Goal: Task Accomplishment & Management: Manage account settings

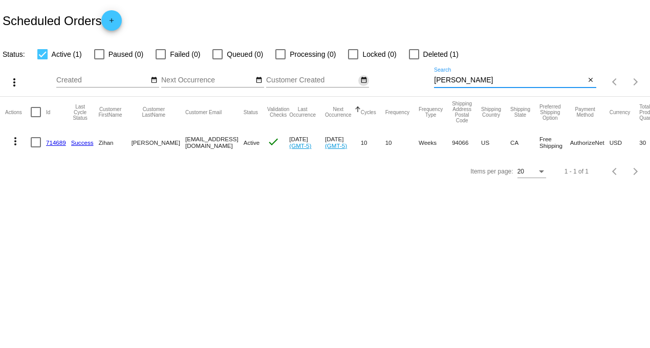
drag, startPoint x: 469, startPoint y: 82, endPoint x: 361, endPoint y: 77, distance: 107.6
click at [361, 77] on div "more_vert Aug Jan Feb Mar Apr 1" at bounding box center [325, 78] width 650 height 36
type input "cabael"
click at [51, 144] on link "968231" at bounding box center [56, 142] width 20 height 7
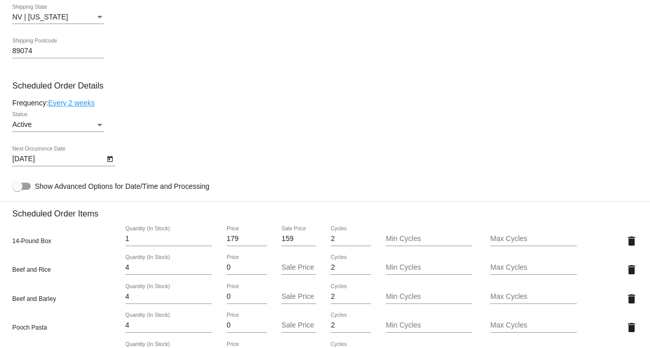
scroll to position [512, 0]
click at [80, 107] on link "Every 2 weeks" at bounding box center [71, 103] width 47 height 8
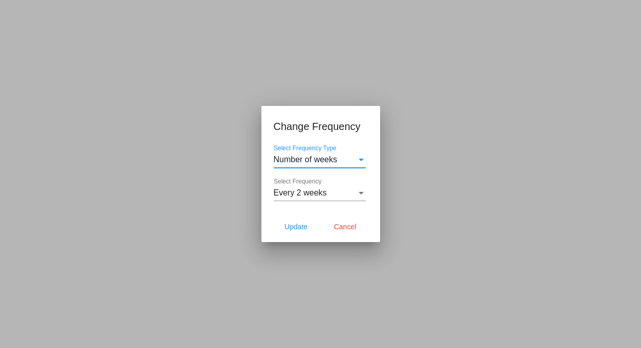
click at [320, 194] on span "Every 2 weeks" at bounding box center [300, 192] width 53 height 9
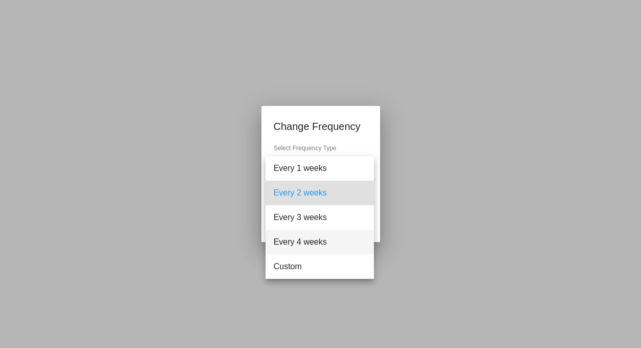
click at [314, 238] on span "Every 4 weeks" at bounding box center [320, 242] width 92 height 25
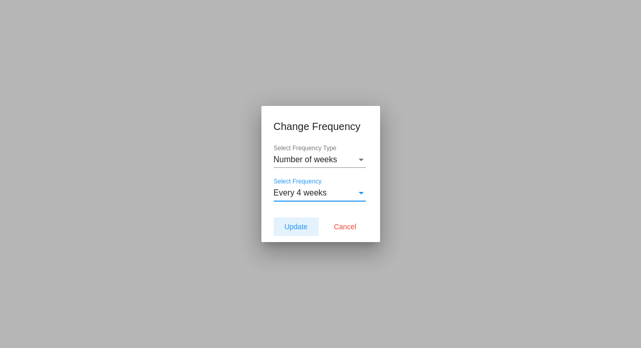
click at [297, 223] on span "Update" at bounding box center [296, 227] width 23 height 8
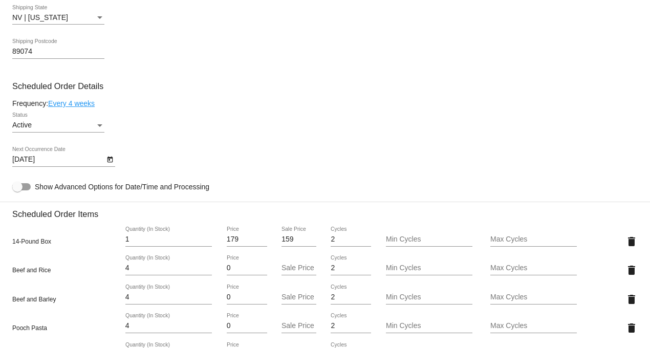
type input "9/19/2025"
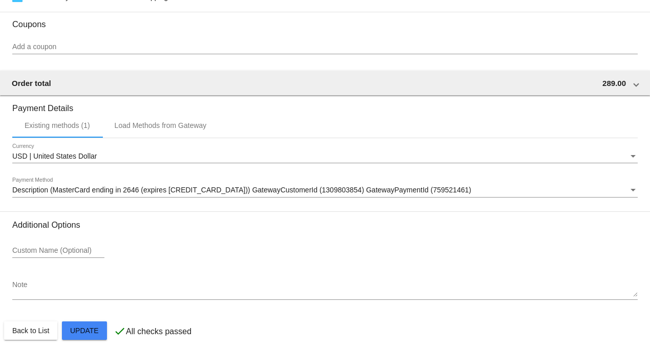
scroll to position [1132, 0]
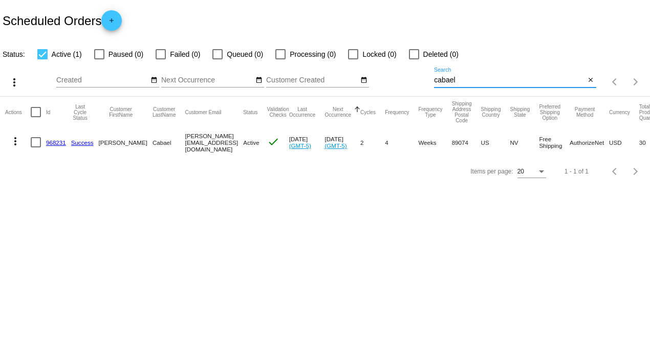
drag, startPoint x: 458, startPoint y: 82, endPoint x: 386, endPoint y: 76, distance: 72.5
click at [391, 75] on div "more_vert Aug Jan Feb Mar Apr 1" at bounding box center [325, 78] width 650 height 36
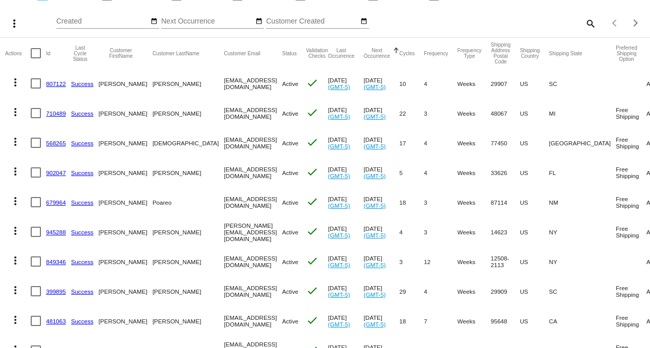
scroll to position [12, 0]
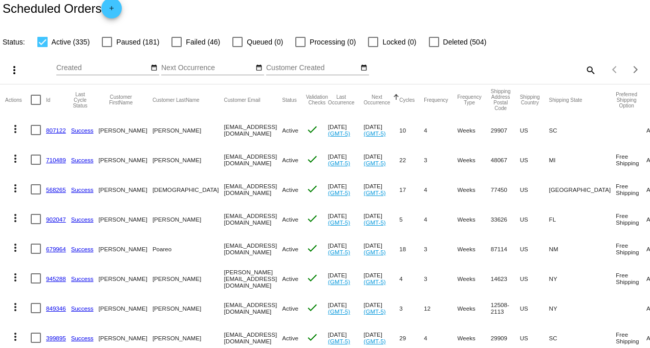
click at [37, 101] on div at bounding box center [36, 100] width 10 height 10
click at [36, 105] on input "checkbox" at bounding box center [35, 105] width 1 height 1
checkbox input "true"
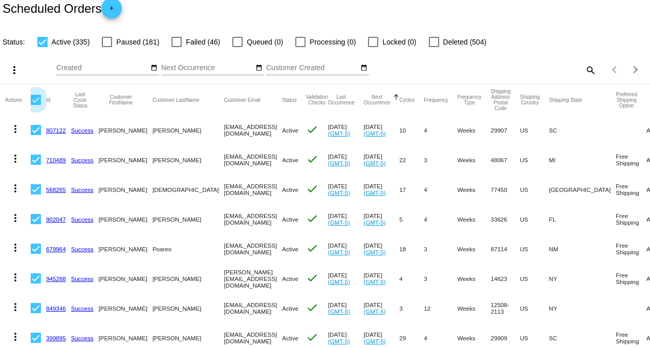
checkbox input "true"
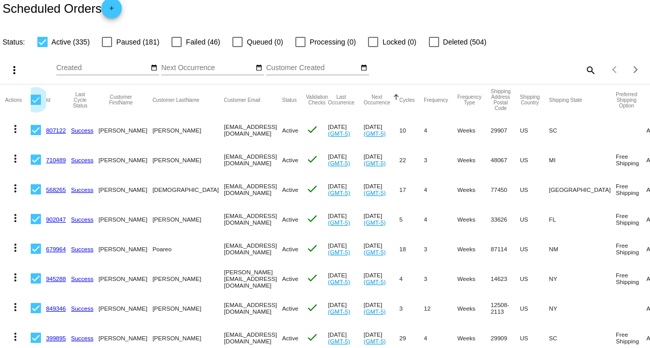
checkbox input "true"
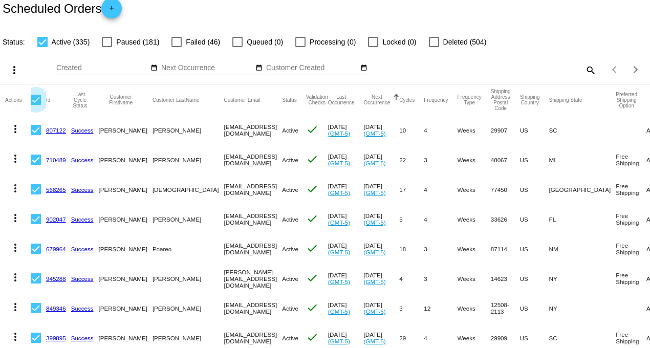
checkbox input "true"
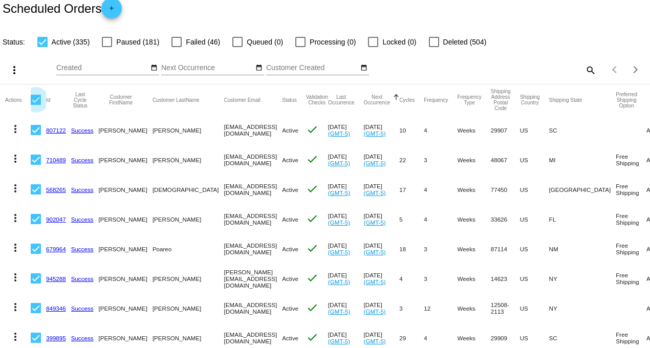
checkbox input "true"
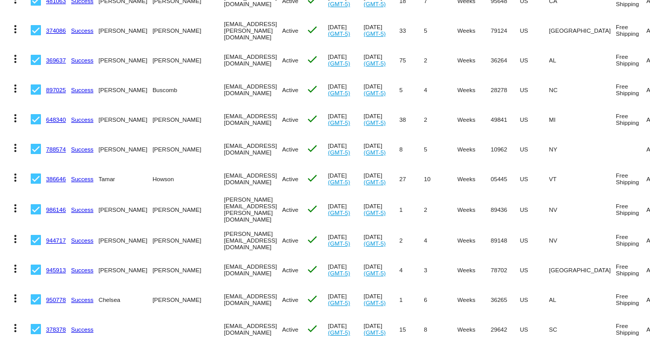
scroll to position [410, 0]
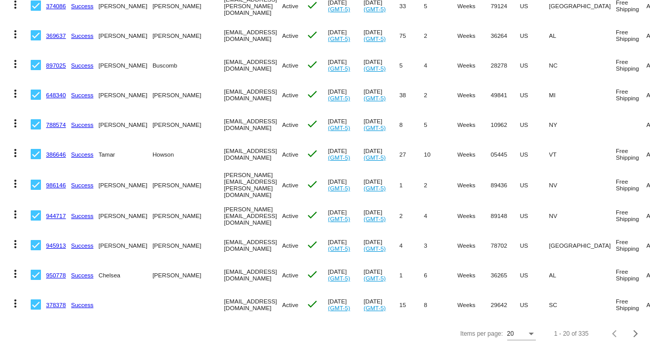
click at [34, 299] on div at bounding box center [36, 304] width 10 height 10
click at [35, 310] on input "checkbox" at bounding box center [35, 310] width 1 height 1
checkbox input "false"
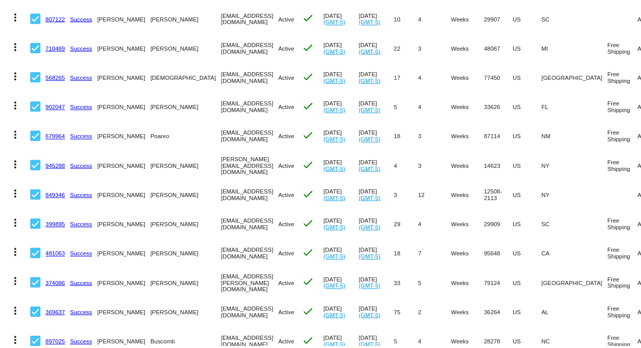
scroll to position [0, 0]
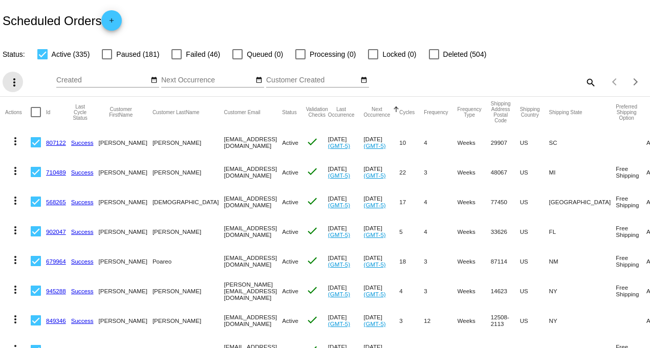
click at [12, 85] on mat-icon "more_vert" at bounding box center [14, 82] width 12 height 12
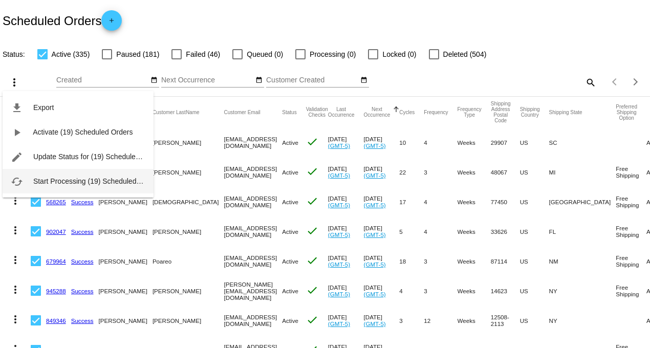
click at [55, 180] on span "Start Processing (19) Scheduled Orders" at bounding box center [96, 181] width 127 height 8
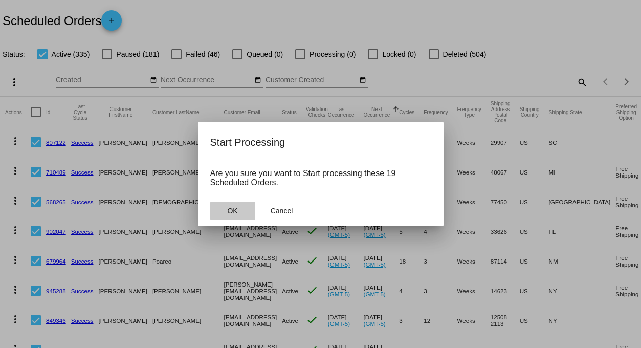
click at [233, 205] on button "OK" at bounding box center [232, 211] width 45 height 18
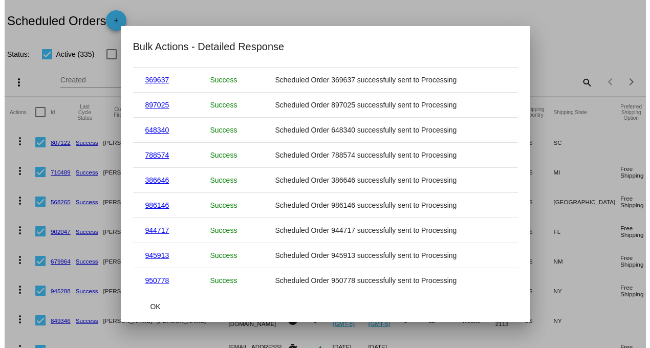
scroll to position [297, 0]
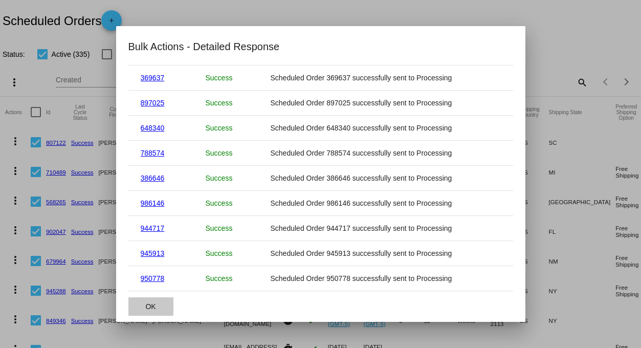
click at [145, 304] on span "OK" at bounding box center [150, 306] width 10 height 8
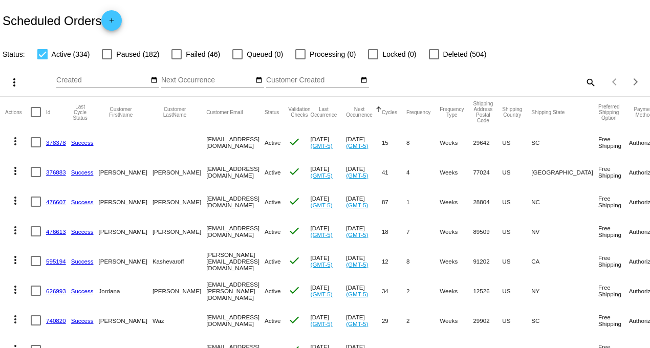
click at [584, 80] on mat-icon "search" at bounding box center [590, 82] width 12 height 16
click at [514, 78] on input "Search" at bounding box center [515, 80] width 162 height 8
type input "[PERSON_NAME]"
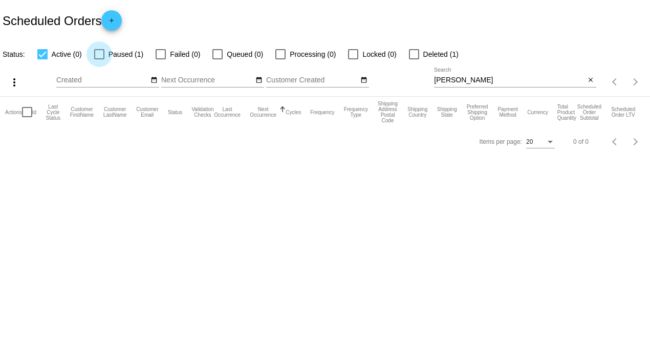
click at [101, 54] on div at bounding box center [99, 54] width 10 height 10
click at [99, 59] on input "Paused (1)" at bounding box center [99, 59] width 1 height 1
checkbox input "true"
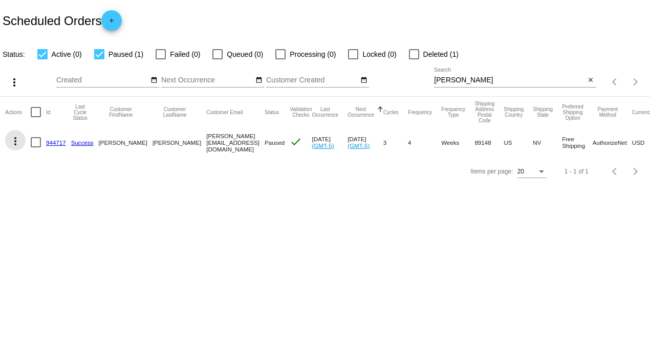
click at [16, 140] on mat-icon "more_vert" at bounding box center [15, 141] width 12 height 12
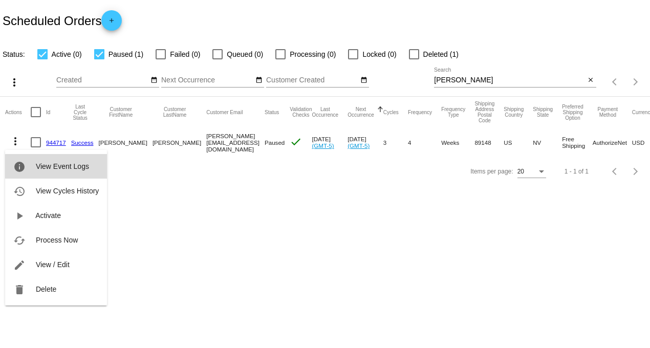
click at [70, 166] on span "View Event Logs" at bounding box center [62, 166] width 53 height 8
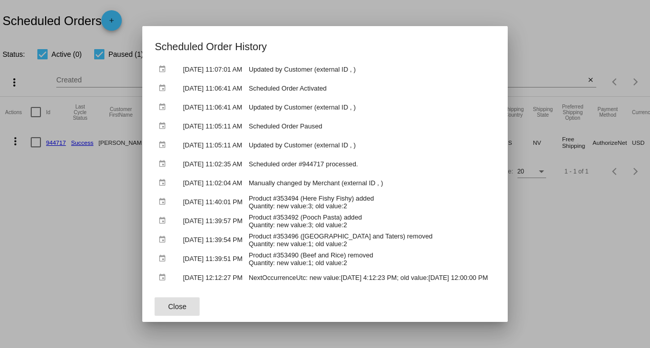
scroll to position [57, 0]
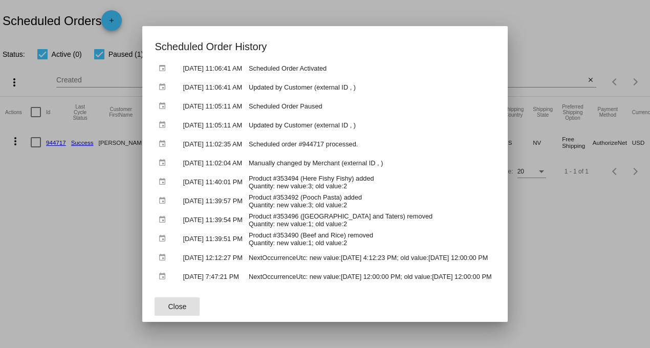
click at [587, 263] on div at bounding box center [325, 174] width 650 height 348
